Goal: Transaction & Acquisition: Download file/media

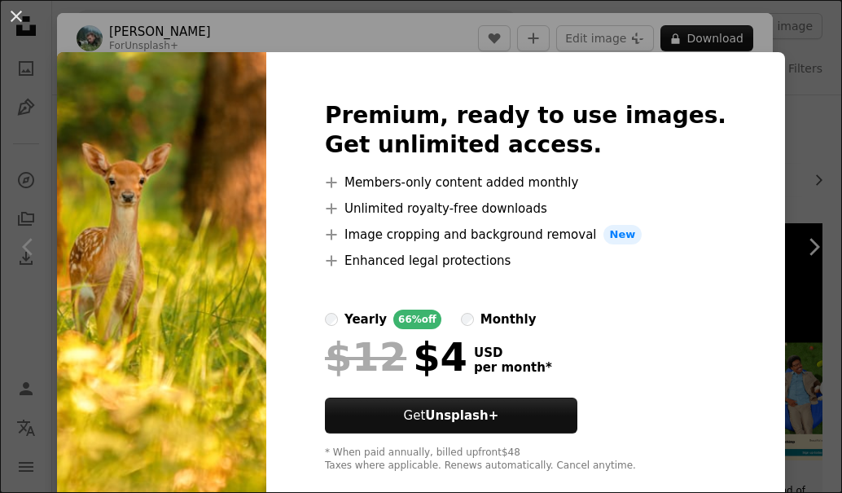
scroll to position [858, 0]
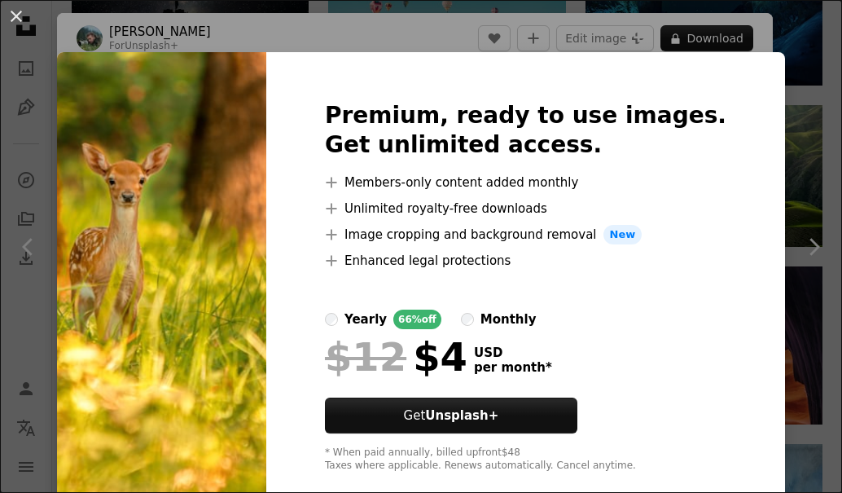
click at [248, 358] on img at bounding box center [161, 286] width 209 height 469
click at [15, 20] on button "An X shape" at bounding box center [17, 17] width 20 height 20
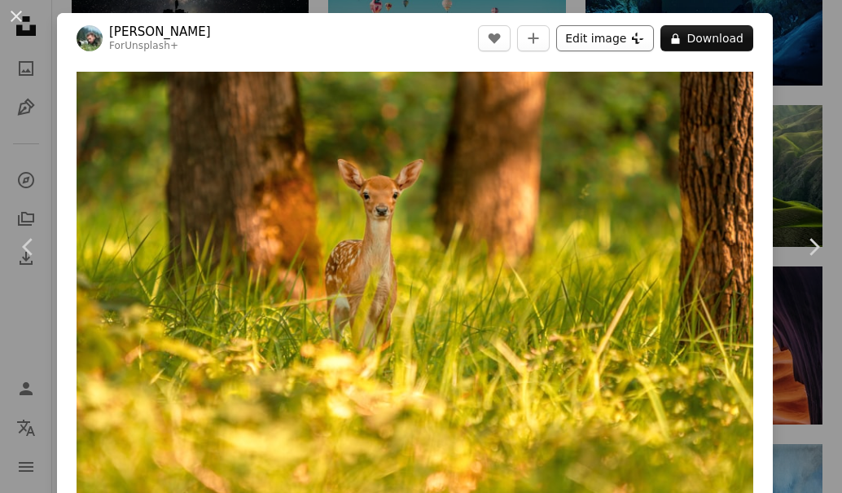
click at [601, 37] on button "Edit image Plus sign for Unsplash+" at bounding box center [605, 38] width 98 height 26
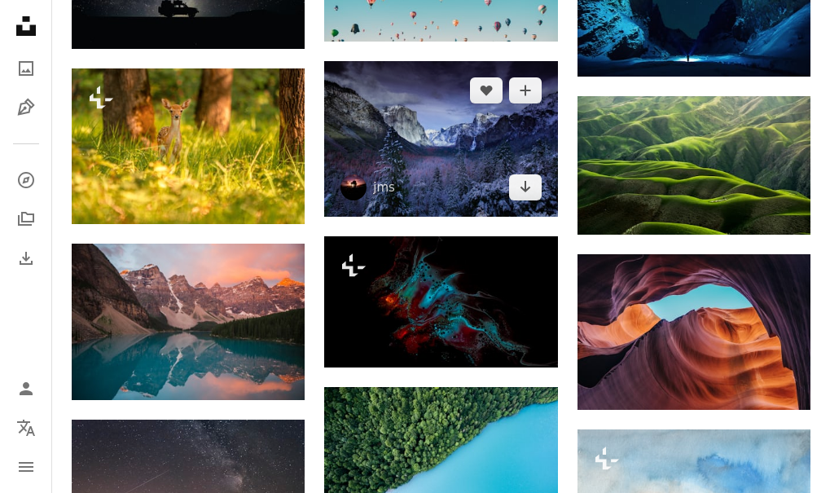
click at [413, 121] on img at bounding box center [440, 139] width 233 height 156
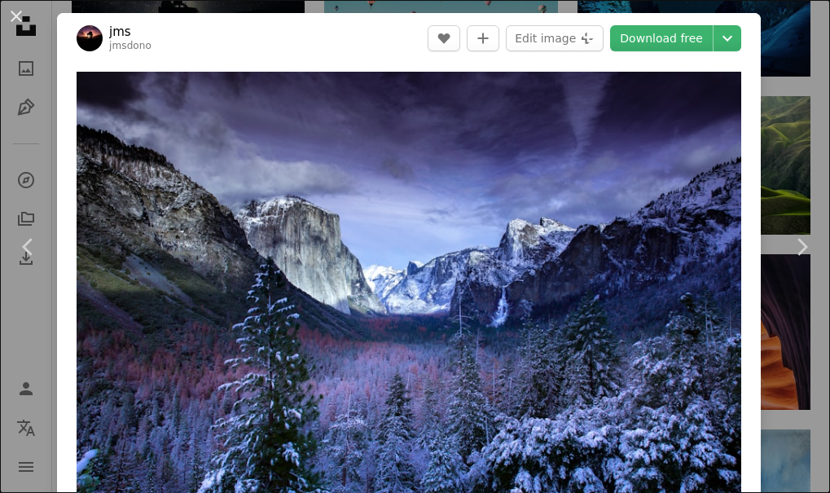
click at [413, 121] on body "**********" at bounding box center [415, 274] width 830 height 2264
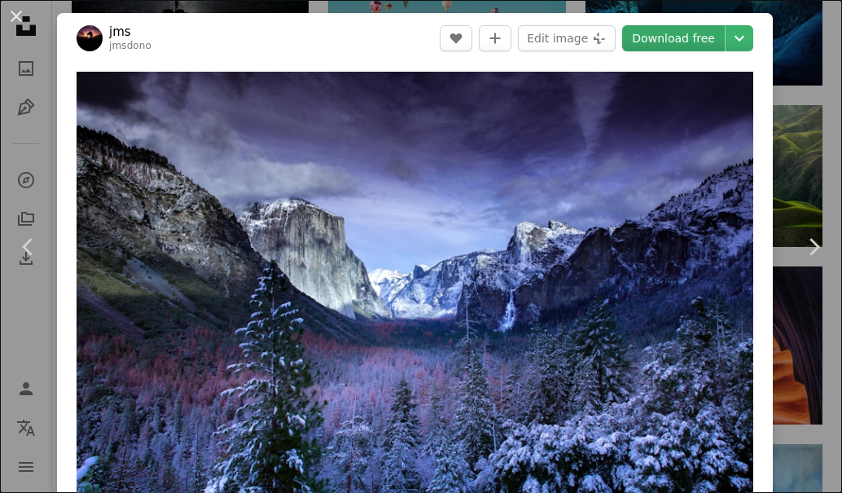
click at [655, 41] on link "Download free" at bounding box center [673, 38] width 103 height 26
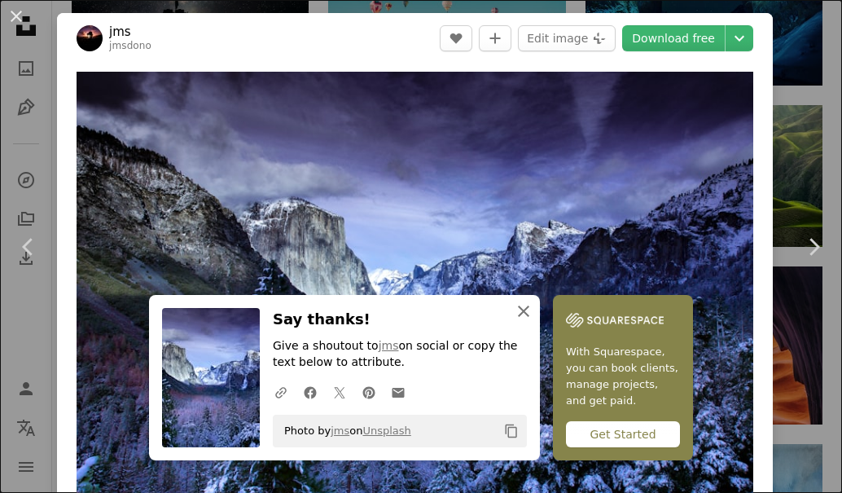
click at [519, 314] on icon "An X shape" at bounding box center [524, 311] width 20 height 20
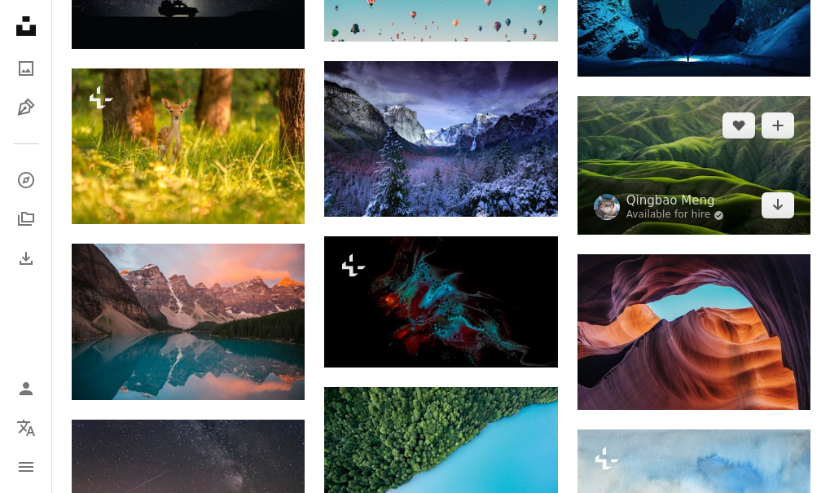
click at [688, 160] on img at bounding box center [694, 165] width 233 height 138
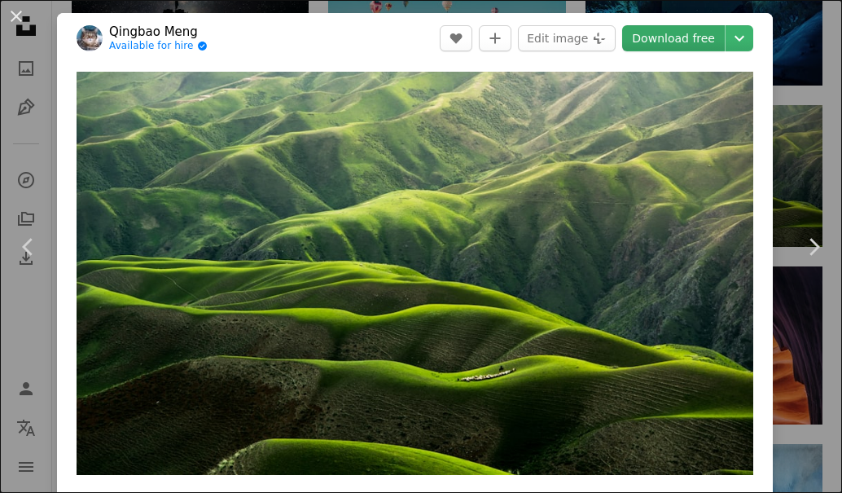
click at [660, 38] on link "Download free" at bounding box center [673, 38] width 103 height 26
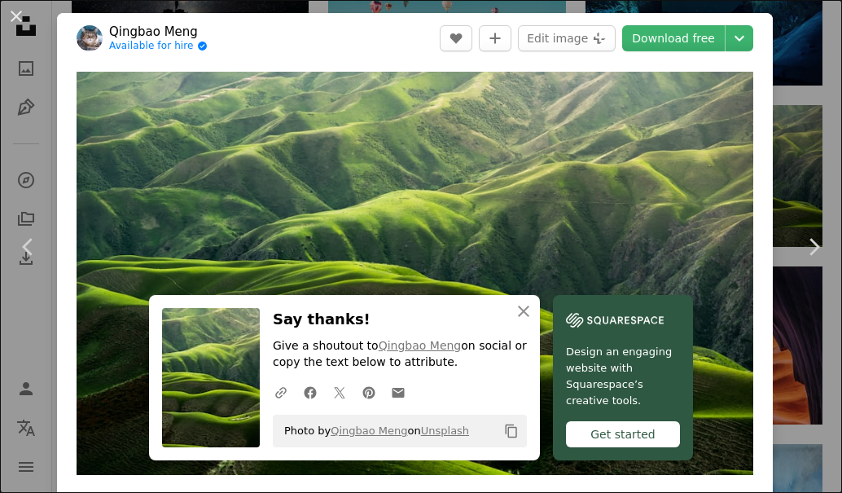
click at [623, 435] on div "Get started" at bounding box center [623, 434] width 114 height 26
